Goal: Communication & Community: Answer question/provide support

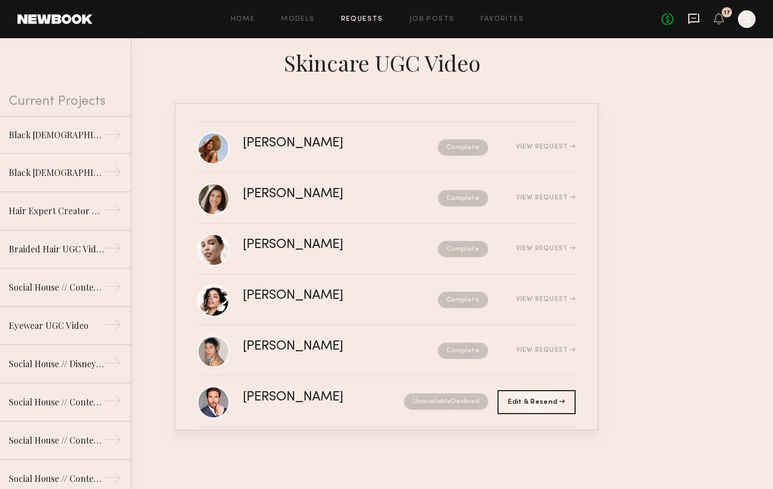
click at [694, 16] on icon at bounding box center [694, 19] width 12 height 12
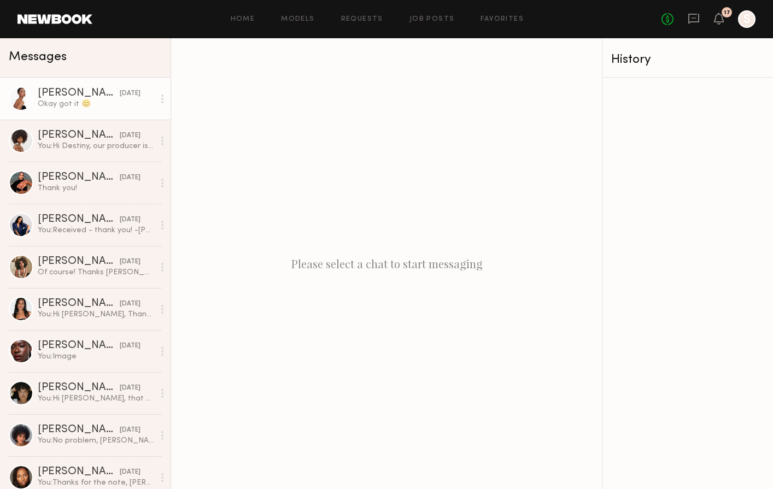
click at [113, 107] on div "Okay got it 😊" at bounding box center [96, 104] width 116 height 10
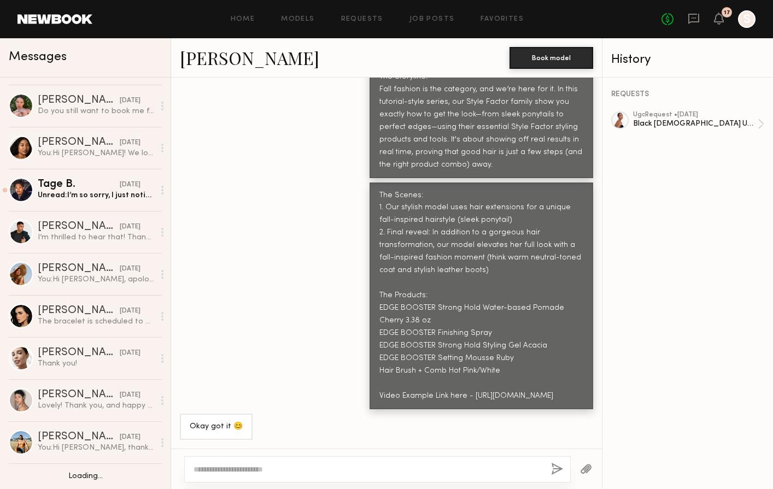
scroll to position [1140, 0]
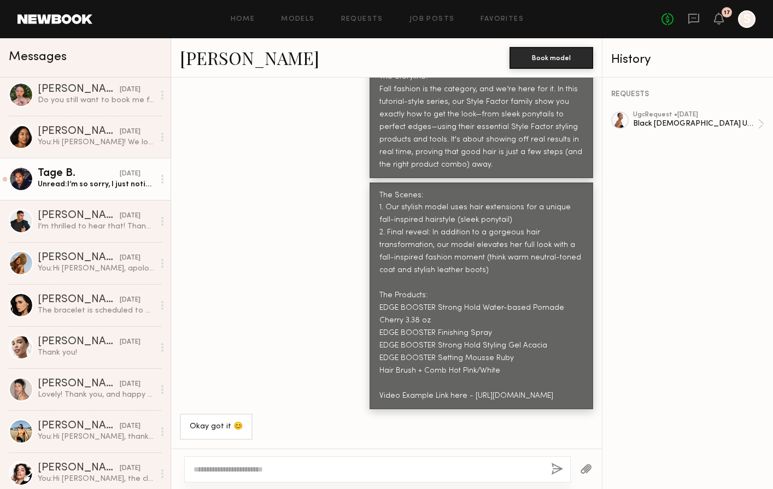
click at [92, 186] on div "Unread: I’m so sorry, I just noticed I didn’t respond to your last message…and …" at bounding box center [96, 184] width 116 height 10
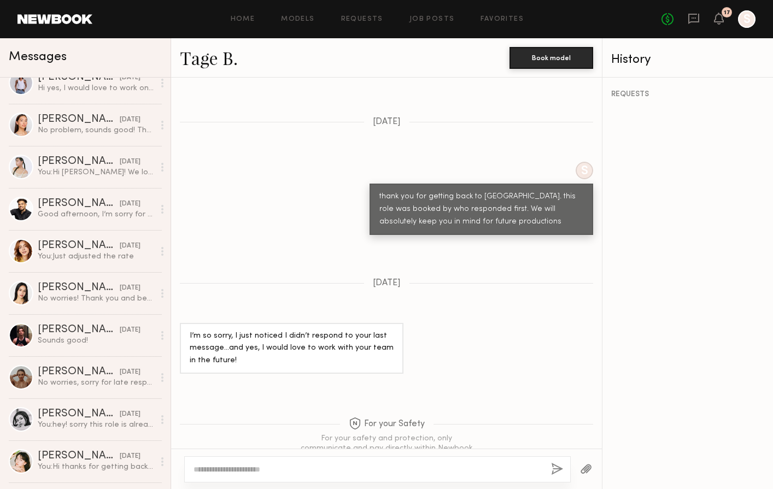
scroll to position [1073, 0]
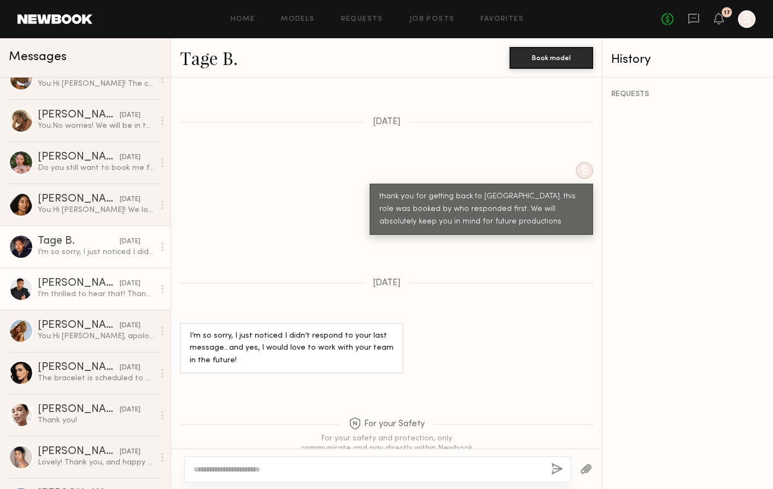
click at [75, 276] on link "[PERSON_NAME] [DATE] I’m thrilled to hear that! Thanks for the work on your end…" at bounding box center [85, 289] width 171 height 42
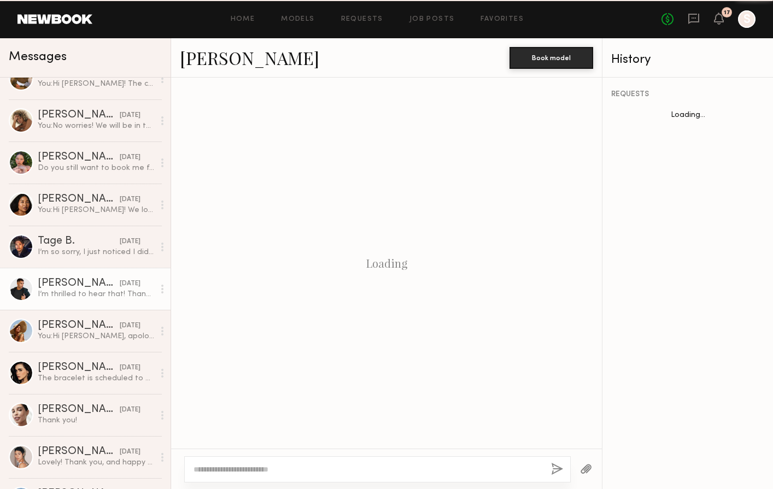
scroll to position [876, 0]
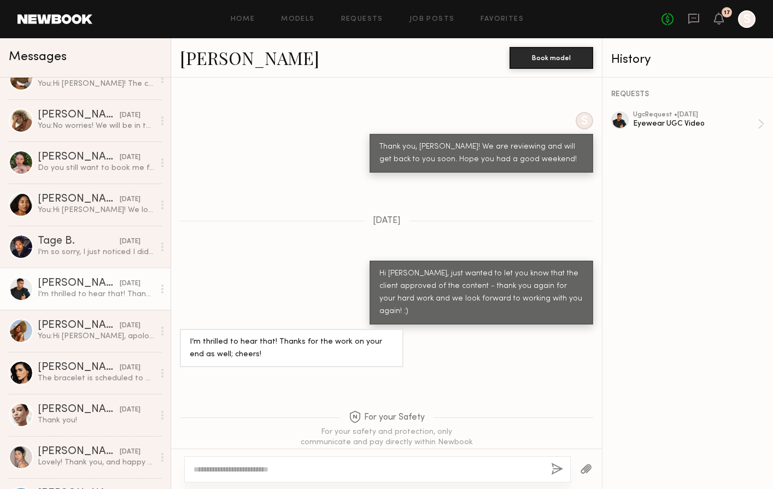
click at [63, 292] on div "I’m thrilled to hear that! Thanks for the work on your end as well; cheers!" at bounding box center [96, 294] width 116 height 10
click at [240, 67] on link "[PERSON_NAME]" at bounding box center [249, 58] width 139 height 24
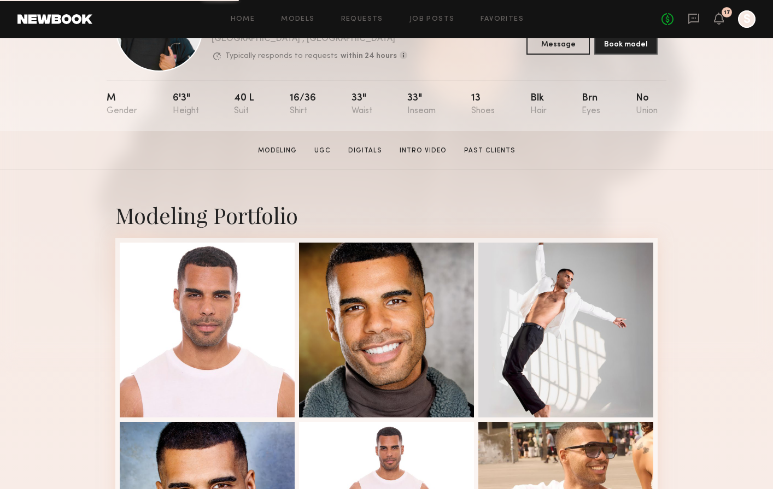
scroll to position [95, 0]
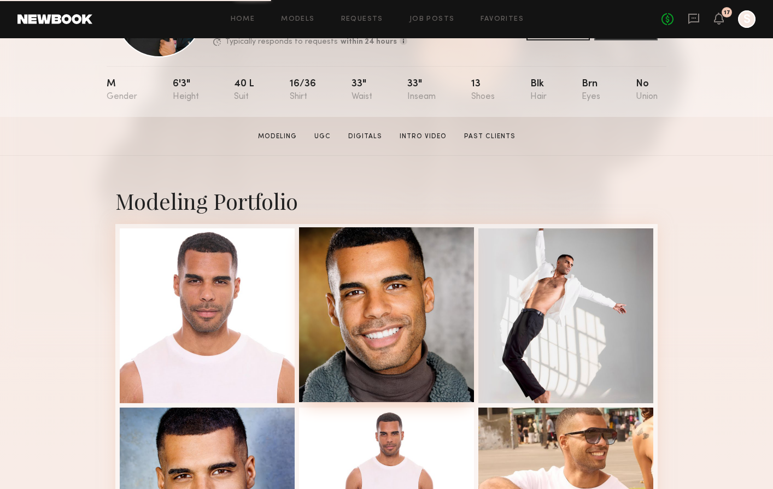
click at [383, 254] on div at bounding box center [386, 314] width 175 height 175
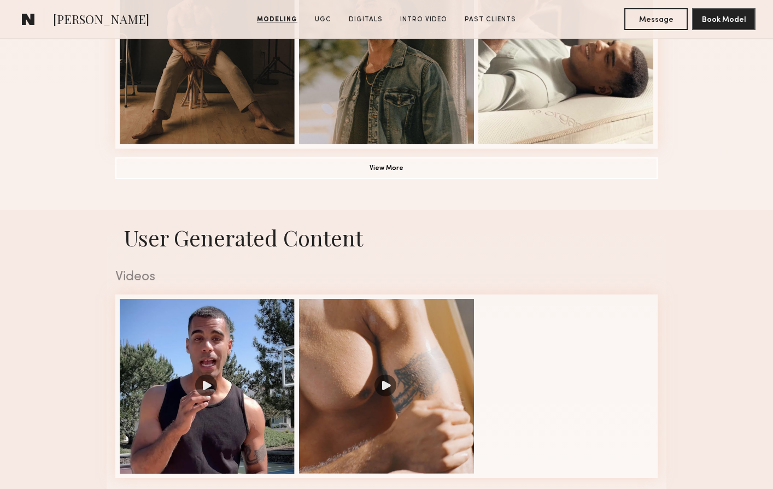
scroll to position [925, 0]
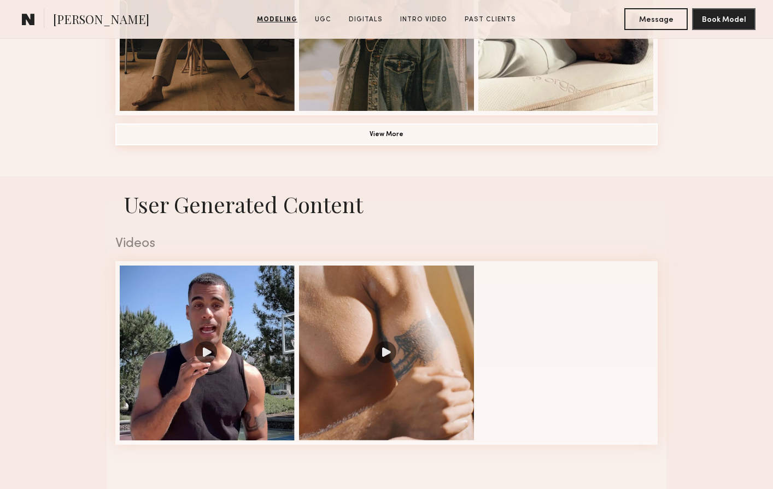
click at [371, 131] on button "View More" at bounding box center [386, 135] width 542 height 22
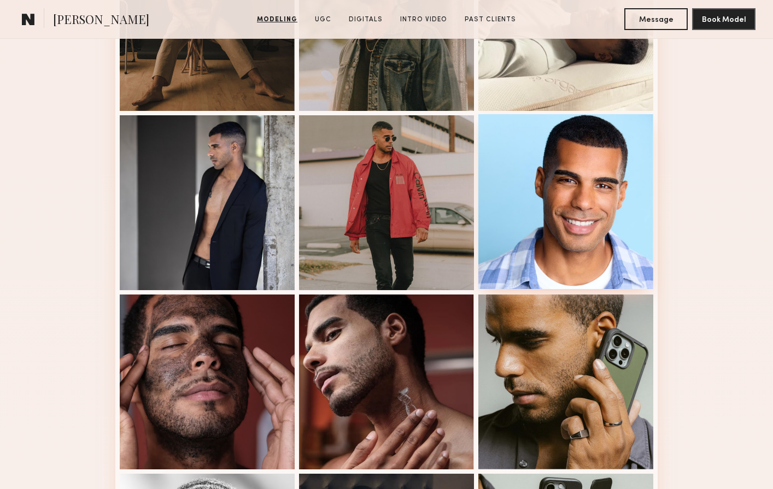
click at [611, 169] on div at bounding box center [565, 201] width 175 height 175
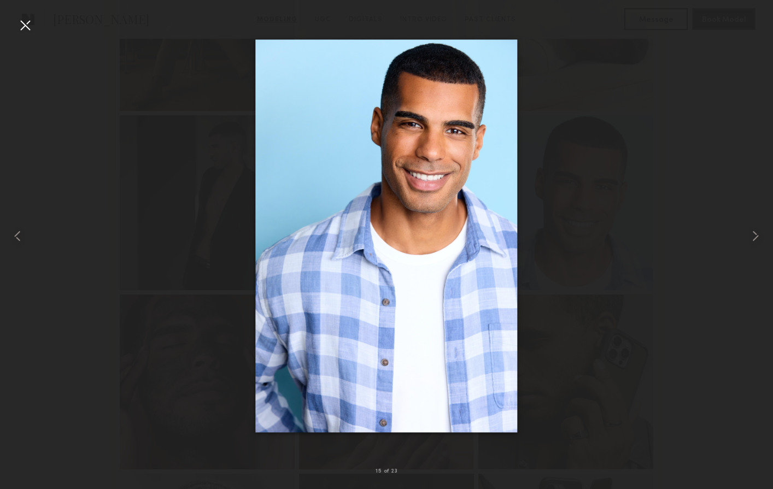
click at [586, 221] on div at bounding box center [386, 235] width 773 height 437
click at [670, 97] on div at bounding box center [386, 235] width 773 height 437
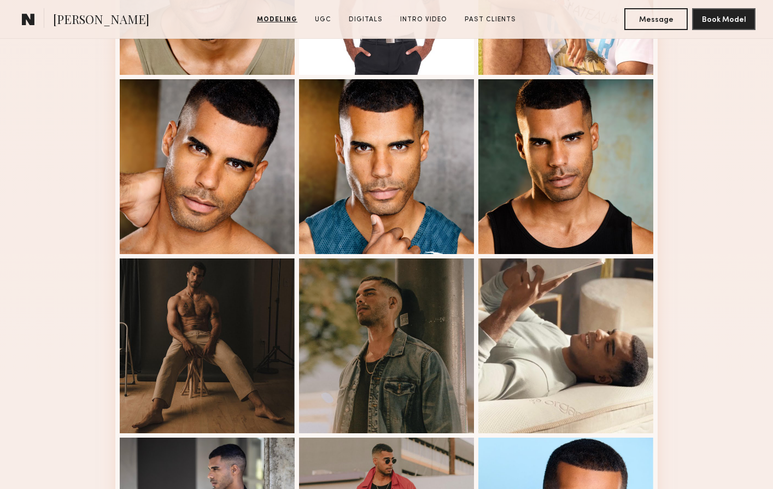
scroll to position [611, 0]
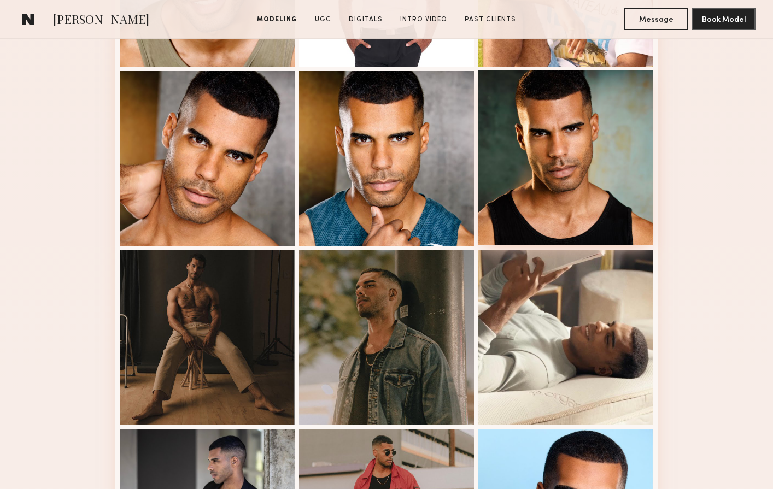
click at [604, 127] on div at bounding box center [565, 157] width 175 height 175
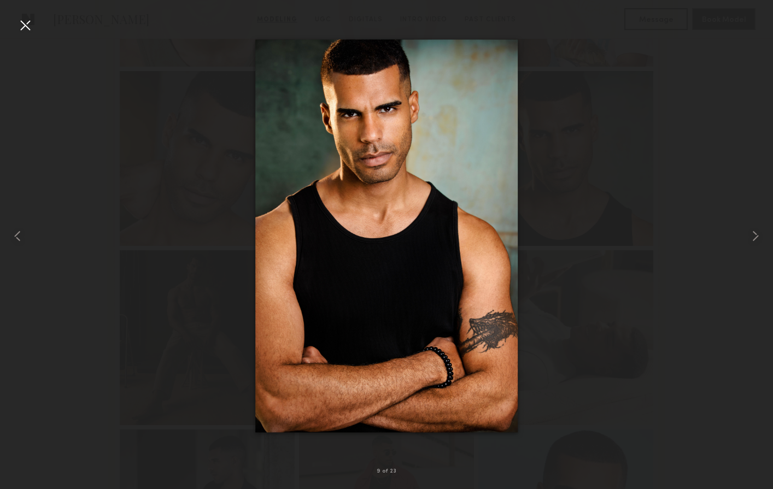
click at [627, 253] on div at bounding box center [386, 235] width 773 height 437
click at [662, 238] on div at bounding box center [386, 235] width 773 height 437
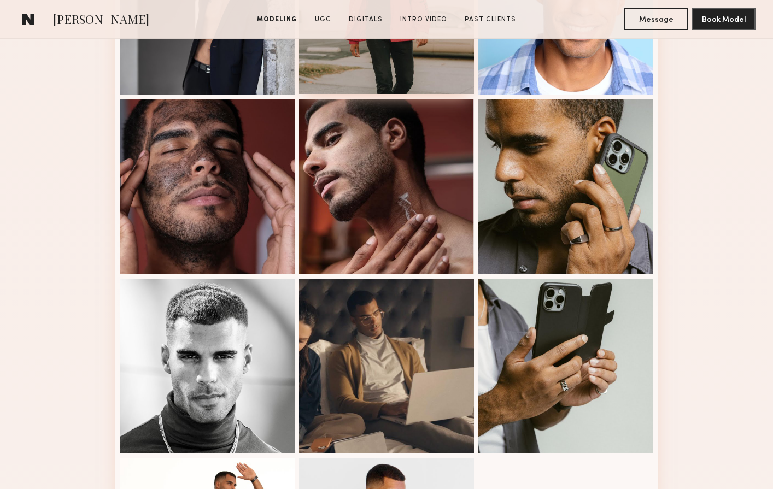
scroll to position [1130, 0]
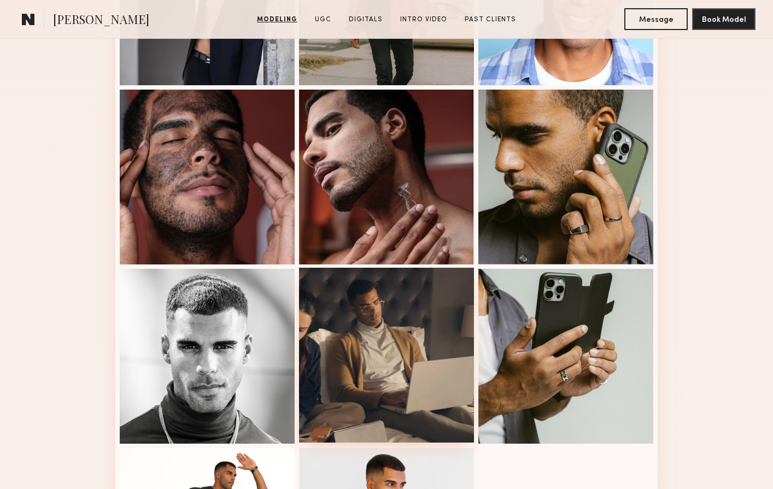
click at [426, 309] on div at bounding box center [386, 355] width 175 height 175
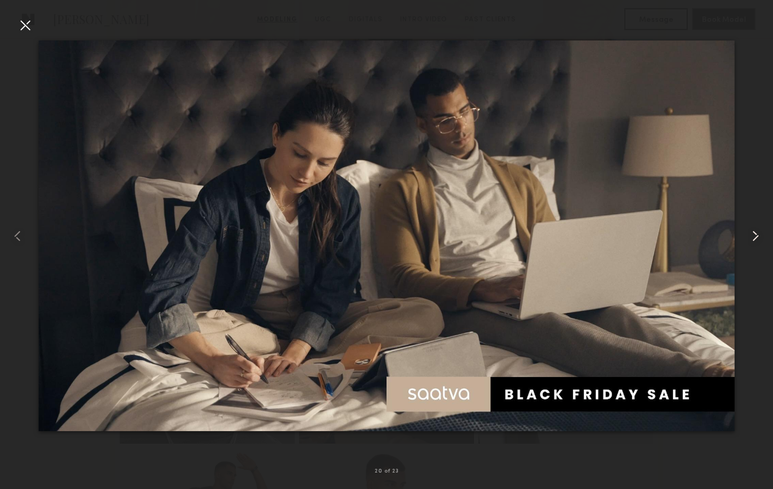
click at [744, 33] on div at bounding box center [757, 235] width 31 height 437
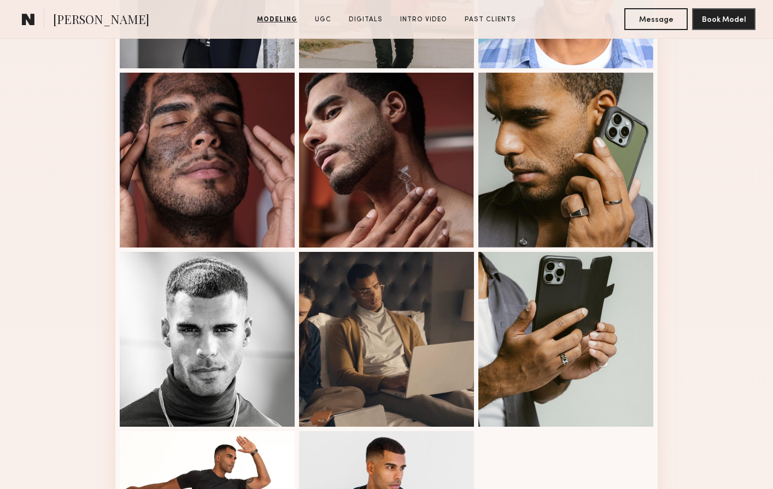
scroll to position [1128, 0]
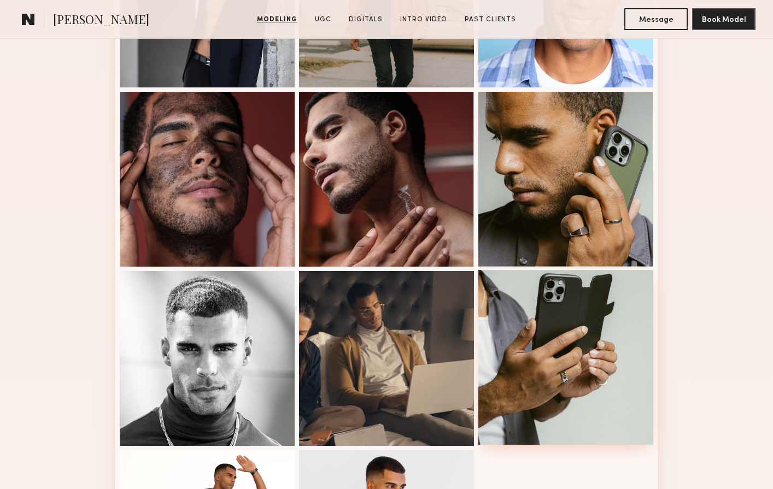
click at [641, 290] on div at bounding box center [565, 357] width 175 height 175
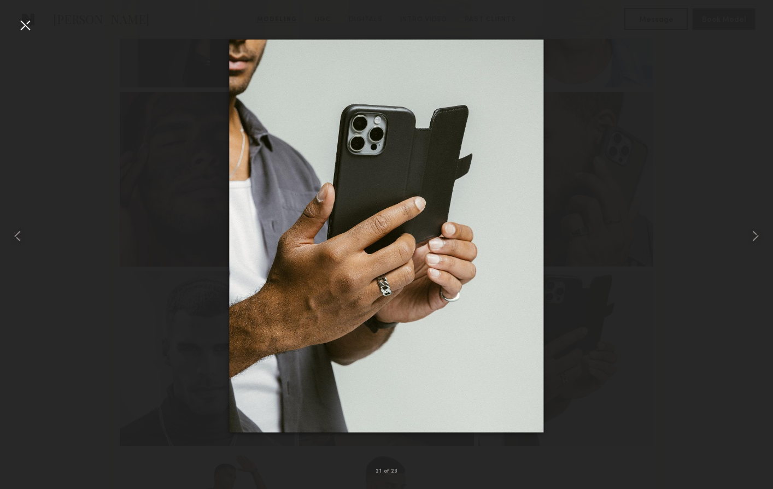
click at [707, 62] on div at bounding box center [386, 235] width 773 height 437
click at [27, 24] on div at bounding box center [24, 24] width 17 height 17
